Goal: Information Seeking & Learning: Find specific fact

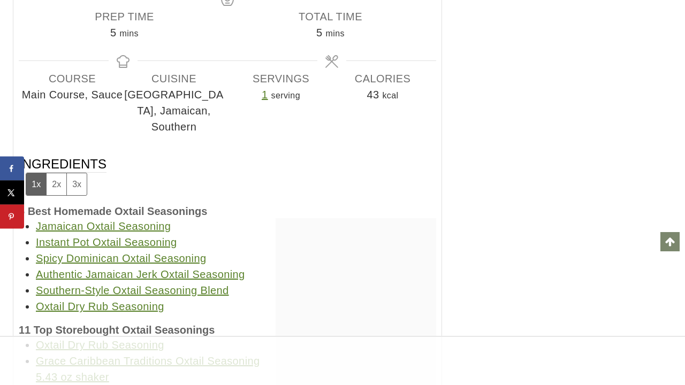
scroll to position [12043, 0]
